Goal: Task Accomplishment & Management: Manage account settings

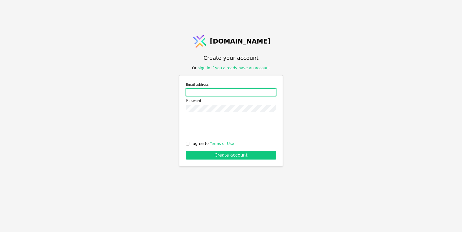
click at [233, 90] on input "Email address" at bounding box center [231, 92] width 90 height 8
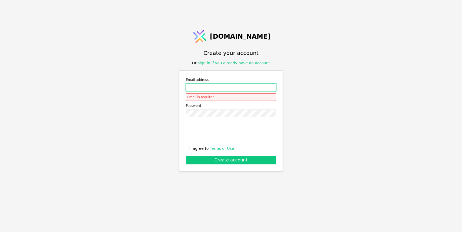
click at [199, 88] on input "Email address" at bounding box center [231, 88] width 90 height 8
type input "v"
click at [223, 64] on link "sign in if you already have an account" at bounding box center [234, 63] width 72 height 4
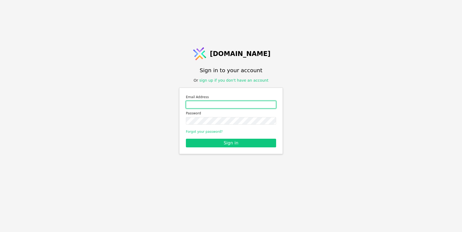
click at [208, 102] on input "Email address" at bounding box center [231, 105] width 90 height 8
click at [204, 102] on input "Email address" at bounding box center [231, 105] width 90 height 8
type input "[EMAIL_ADDRESS][DOMAIN_NAME]"
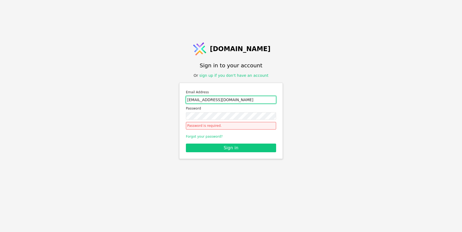
drag, startPoint x: 236, startPoint y: 104, endPoint x: 184, endPoint y: 102, distance: 51.4
click at [184, 102] on div "Email Address [EMAIL_ADDRESS][DOMAIN_NAME] Password Password is required. Forgo…" at bounding box center [231, 121] width 104 height 76
click at [118, 41] on div "[DOMAIN_NAME] Sign in to your account Or sign up if you don't have an account E…" at bounding box center [231, 116] width 462 height 232
click at [198, 137] on link "Forgot your password?" at bounding box center [204, 137] width 37 height 4
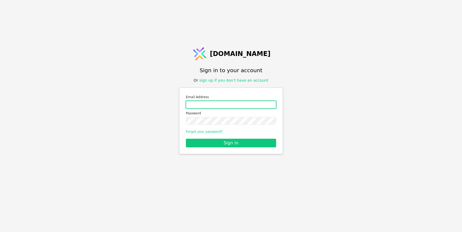
click at [194, 104] on input "Email address" at bounding box center [231, 105] width 90 height 8
type input "[EMAIL_ADDRESS][DOMAIN_NAME]"
drag, startPoint x: 239, startPoint y: 105, endPoint x: 176, endPoint y: 106, distance: 63.0
click at [176, 106] on div "[DOMAIN_NAME] Sign in to your account Or sign up if you don't have an account E…" at bounding box center [231, 116] width 462 height 232
click at [205, 131] on link "Forgot your password?" at bounding box center [204, 132] width 37 height 4
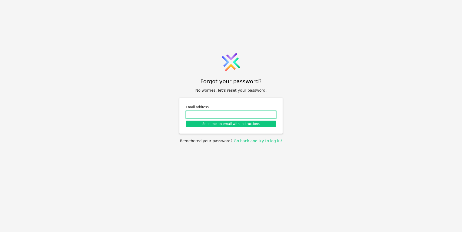
click at [201, 113] on input "Email address" at bounding box center [231, 115] width 90 height 8
paste input "[EMAIL_ADDRESS][DOMAIN_NAME]"
type input "[EMAIL_ADDRESS][DOMAIN_NAME]"
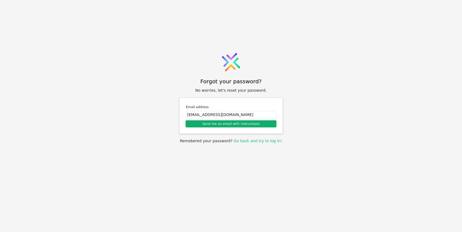
click at [222, 124] on button "Send me an email with instructions" at bounding box center [231, 124] width 90 height 6
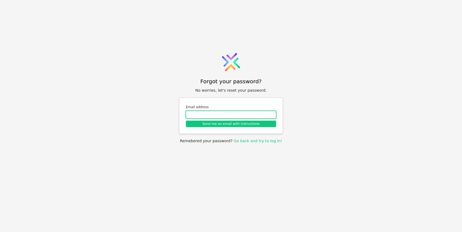
click at [196, 112] on input "Email address" at bounding box center [231, 115] width 90 height 8
type input "[EMAIL_ADDRESS][DOMAIN_NAME]"
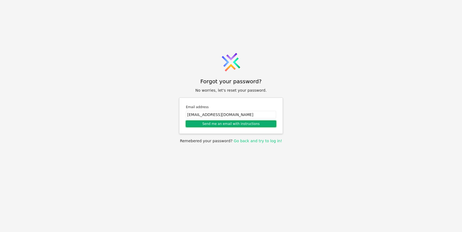
click at [227, 124] on button "Send me an email with instructions" at bounding box center [231, 124] width 90 height 6
